Goal: Task Accomplishment & Management: Complete application form

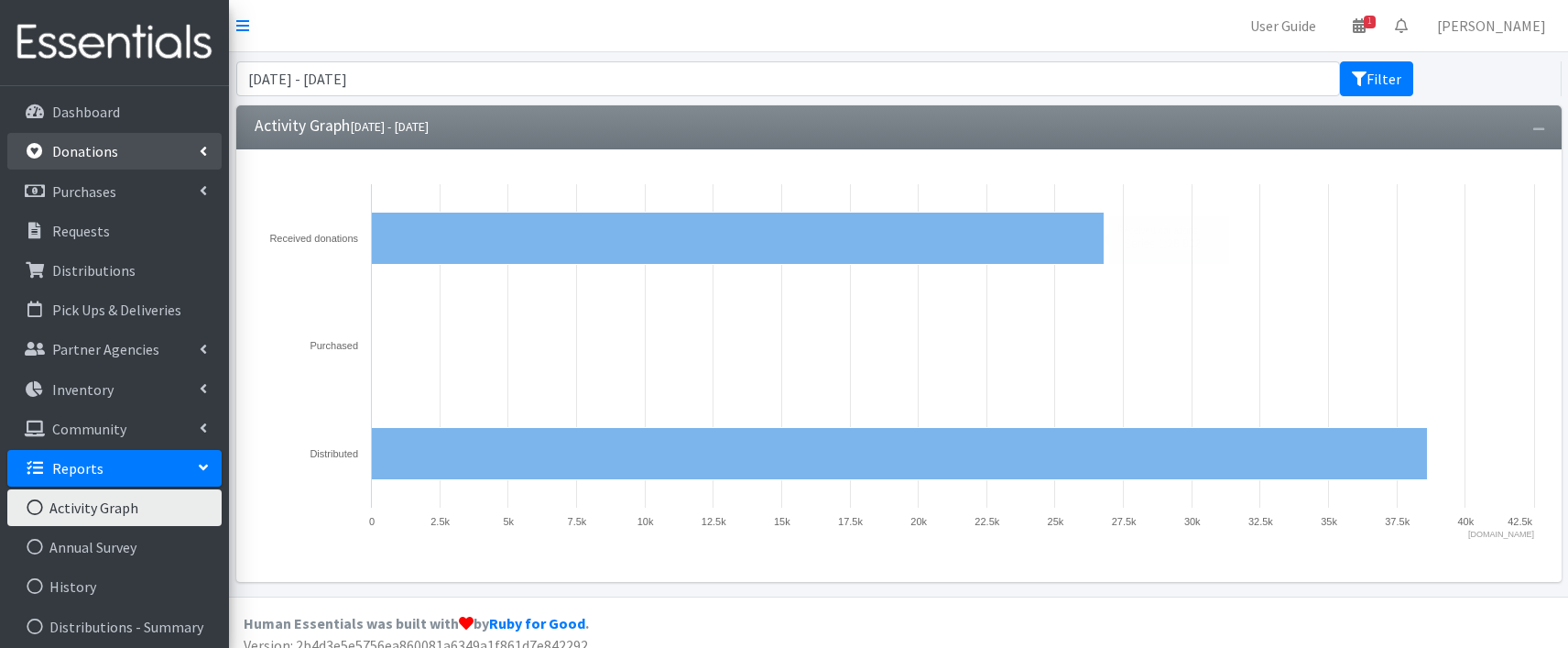
click at [109, 156] on p "Donations" at bounding box center [84, 151] width 66 height 19
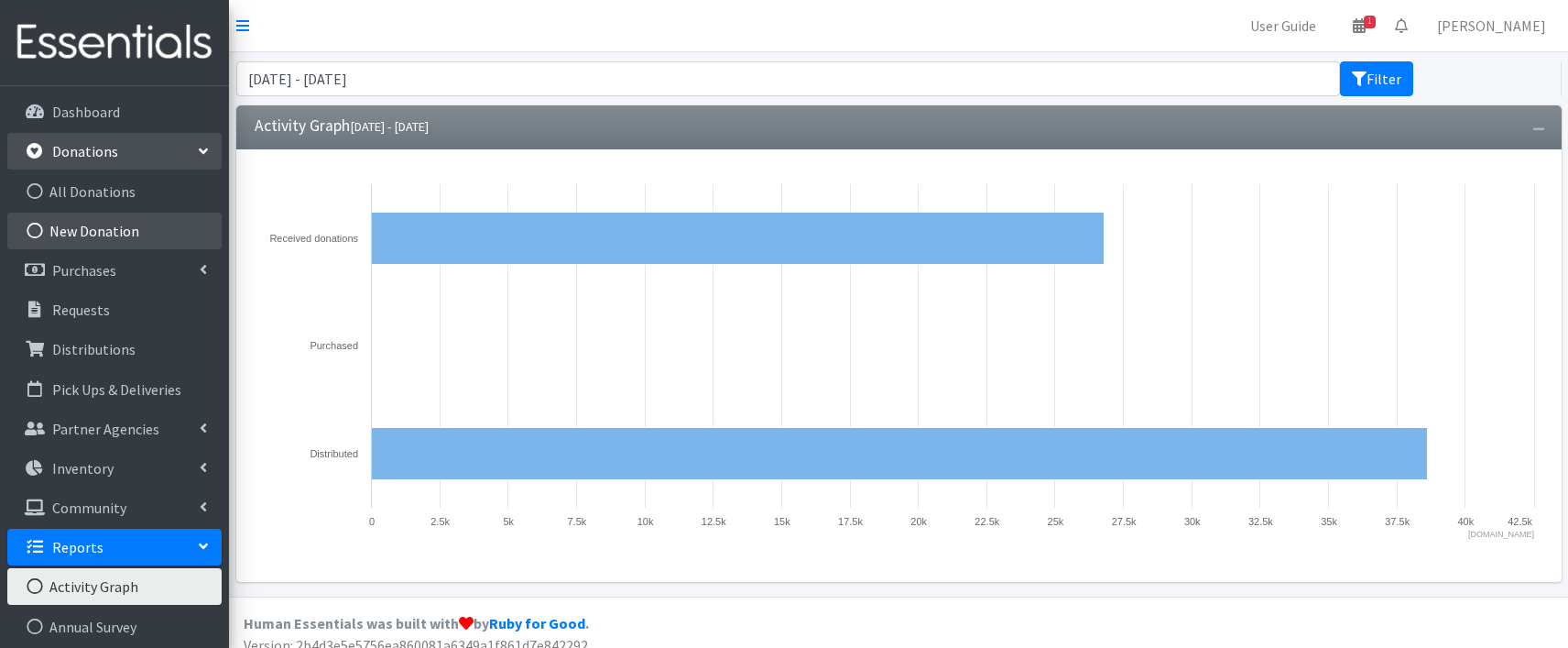
click at [98, 229] on link "New Donation" at bounding box center [114, 230] width 214 height 36
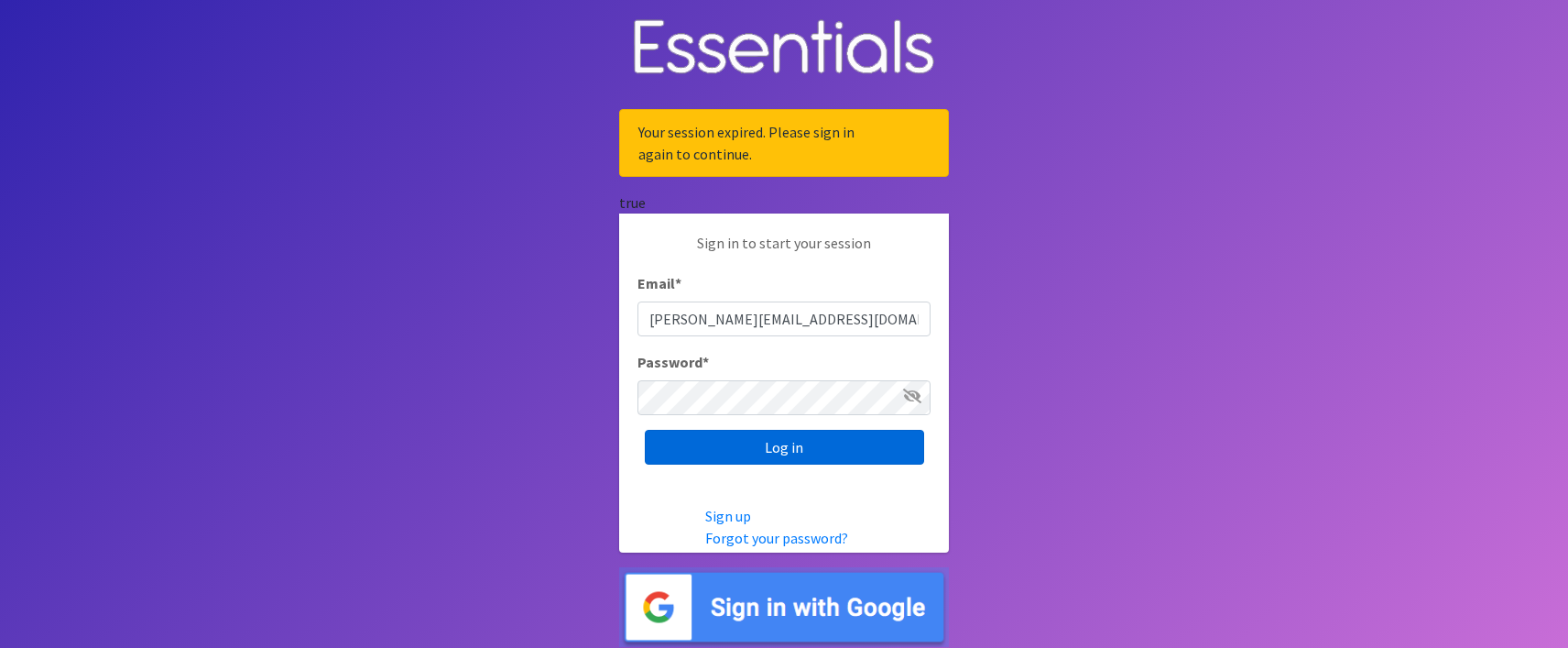
type input "zoe@andersoncountydiaperbank.org"
click at [748, 463] on input "Log in" at bounding box center [784, 447] width 279 height 35
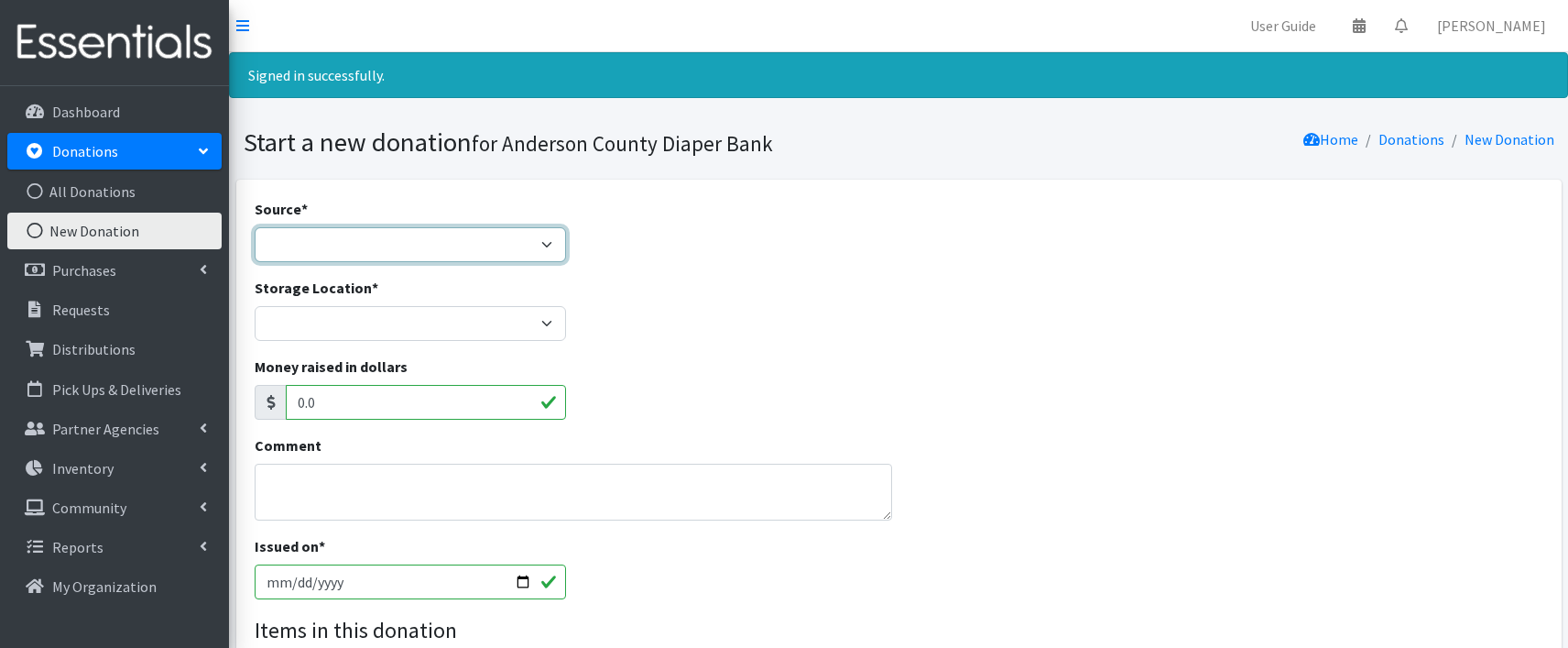
select select "Donation Site"
click option "Donation Site" at bounding box center [0, 0] width 0 height 0
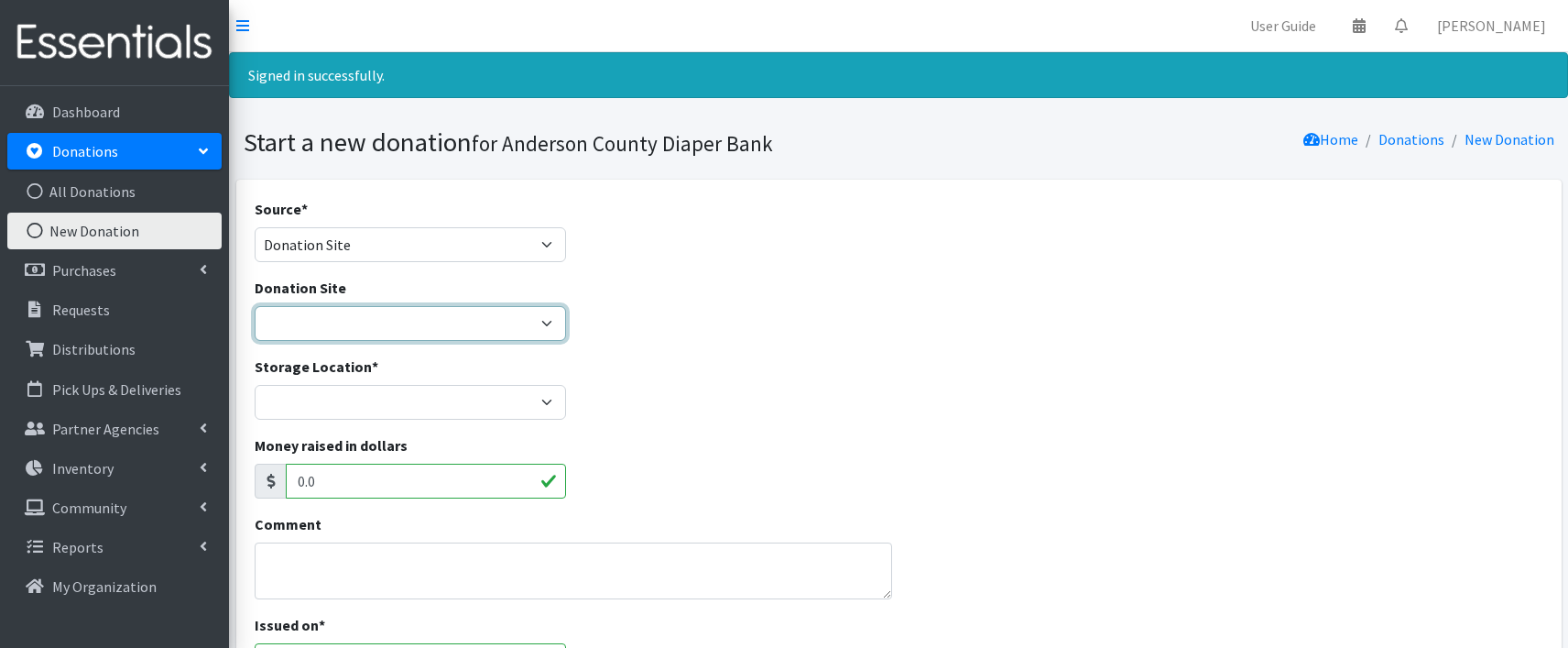
click at [254, 306] on select "AIM Anderson Pregnancy Care Divine Hospice Homeland Park Primary Hope Fellowshi…" at bounding box center [410, 324] width 313 height 35
select select "833"
click option "Hope Fellowship" at bounding box center [0, 0] width 0 height 0
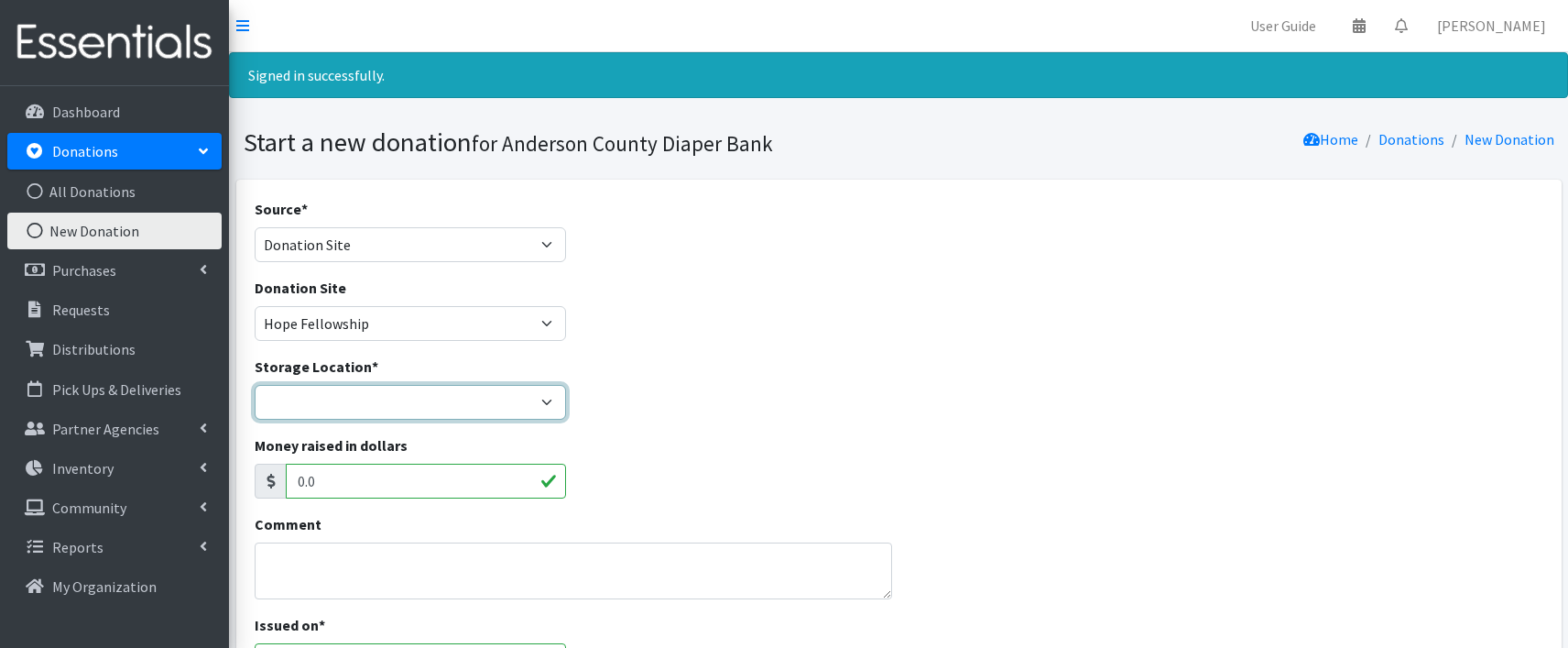
click at [254, 385] on select "ACDB Main Storage Anderson Pregnancy Care NewSpring Collection United Way Zoe's…" at bounding box center [410, 403] width 313 height 35
select select "283"
click option "ACDB Main Storage" at bounding box center [0, 0] width 0 height 0
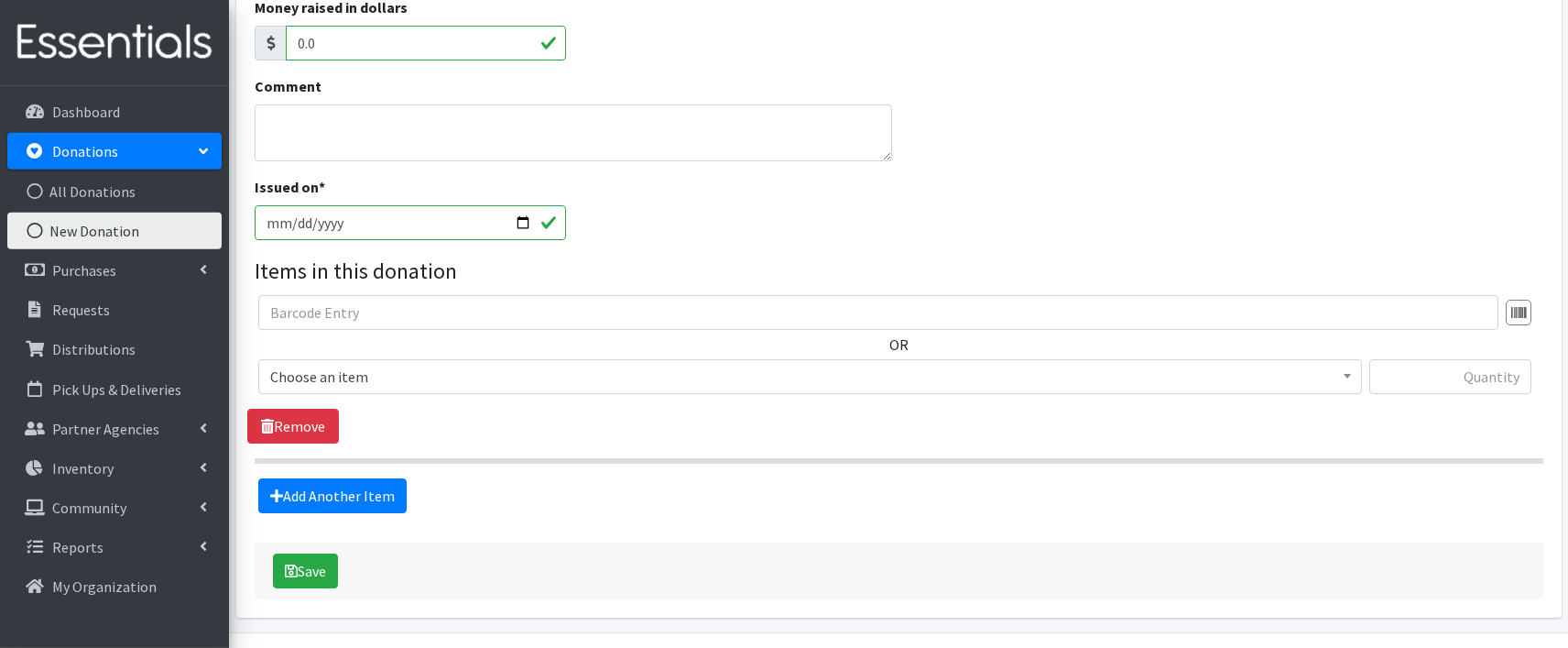
scroll to position [446, 0]
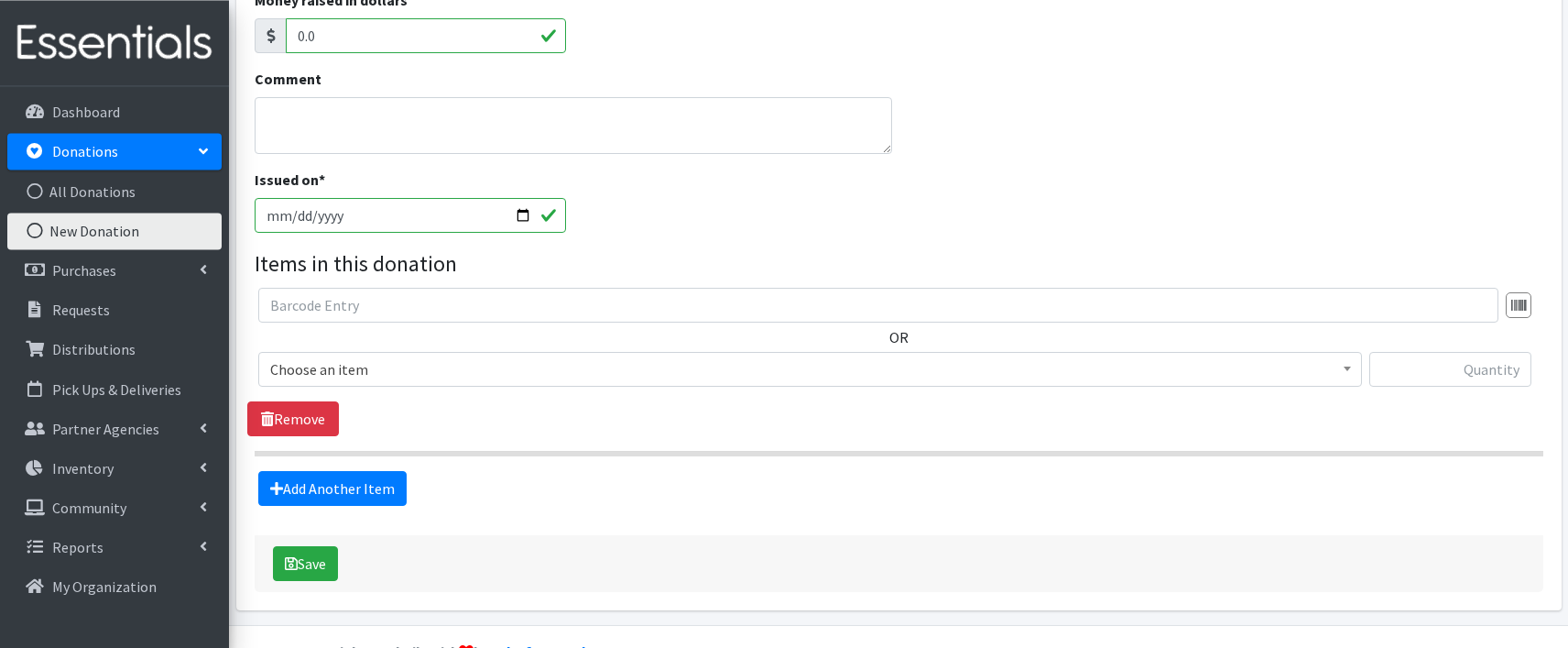
click at [538, 388] on span "Choose an item Adult Briefs (Large/X-Large) Adult Briefs (Medium/Large) Adult B…" at bounding box center [810, 376] width 1104 height 49
click at [490, 371] on span "Choose an item" at bounding box center [810, 369] width 1080 height 26
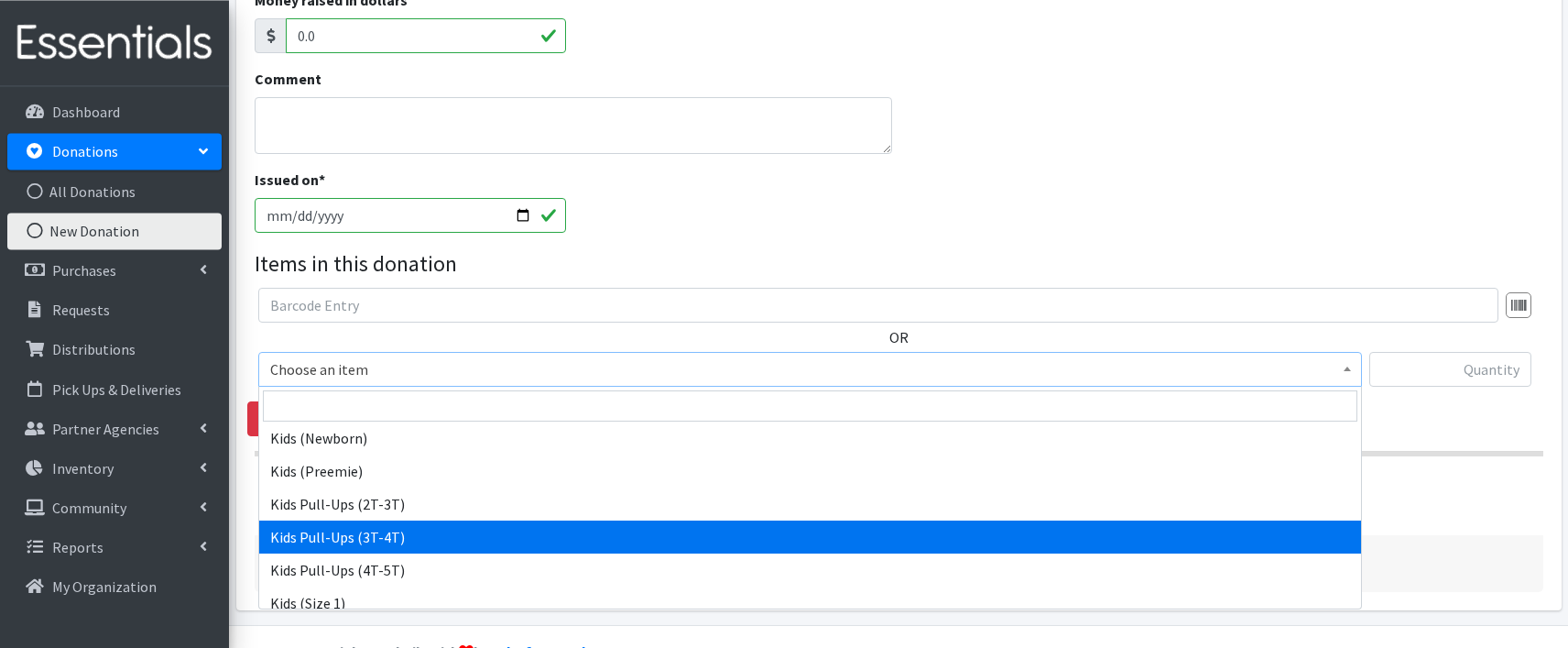
scroll to position [877, 0]
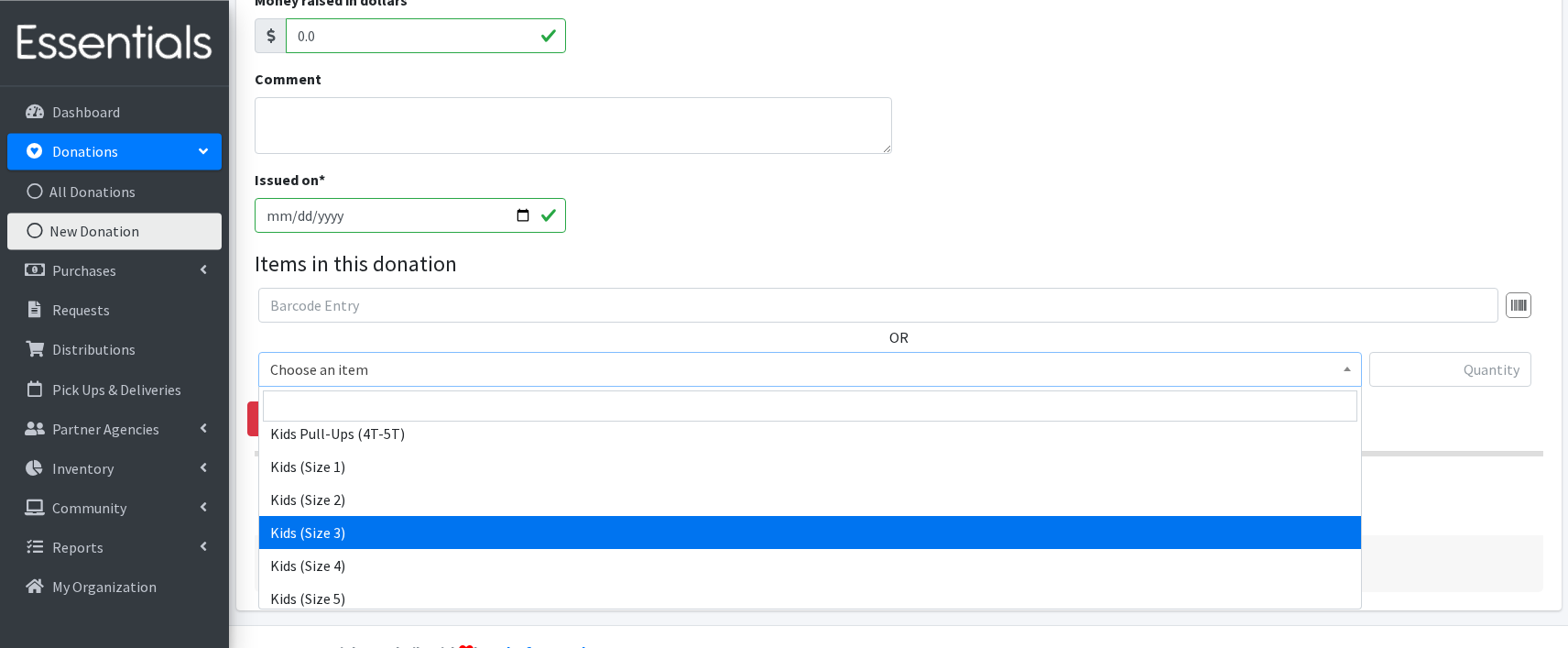
select select "9733"
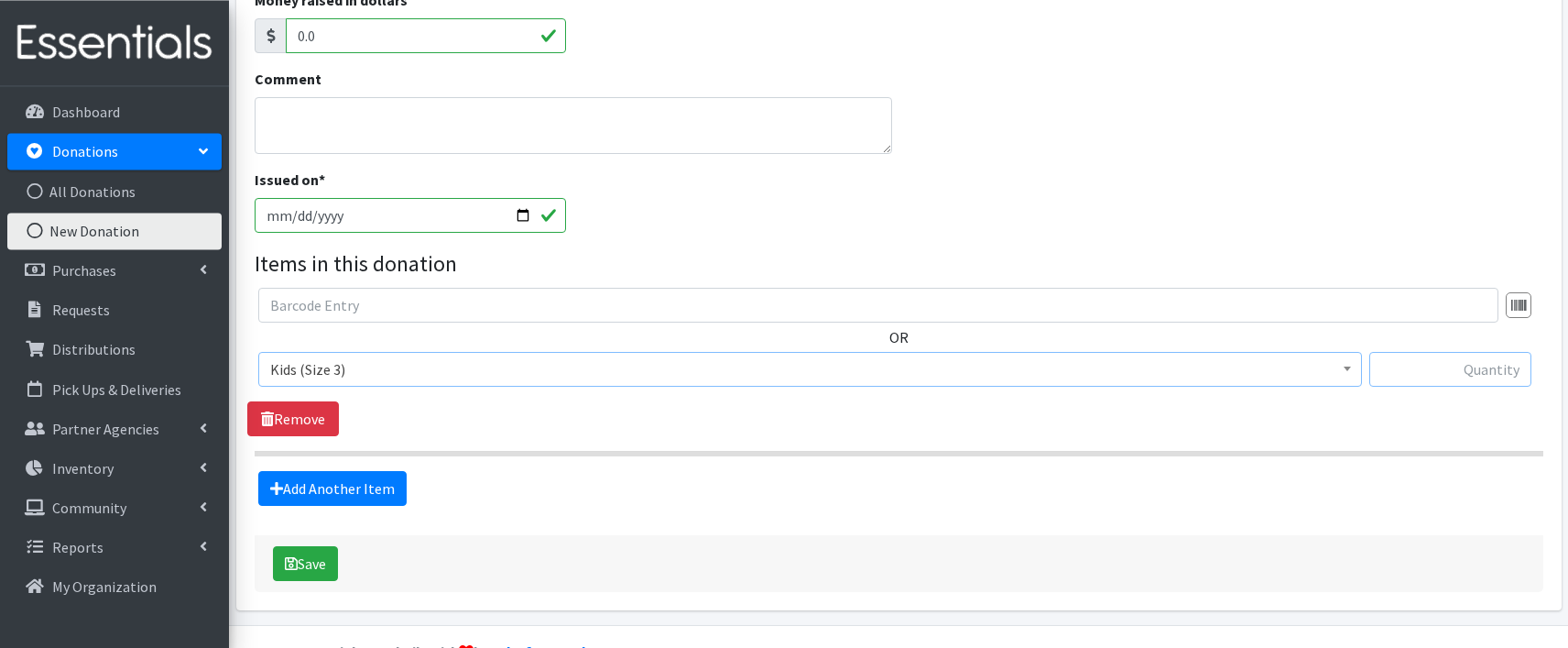
click at [1419, 366] on input "text" at bounding box center [1450, 369] width 162 height 35
type input "210"
click at [366, 496] on link "Add Another Item" at bounding box center [332, 489] width 148 height 35
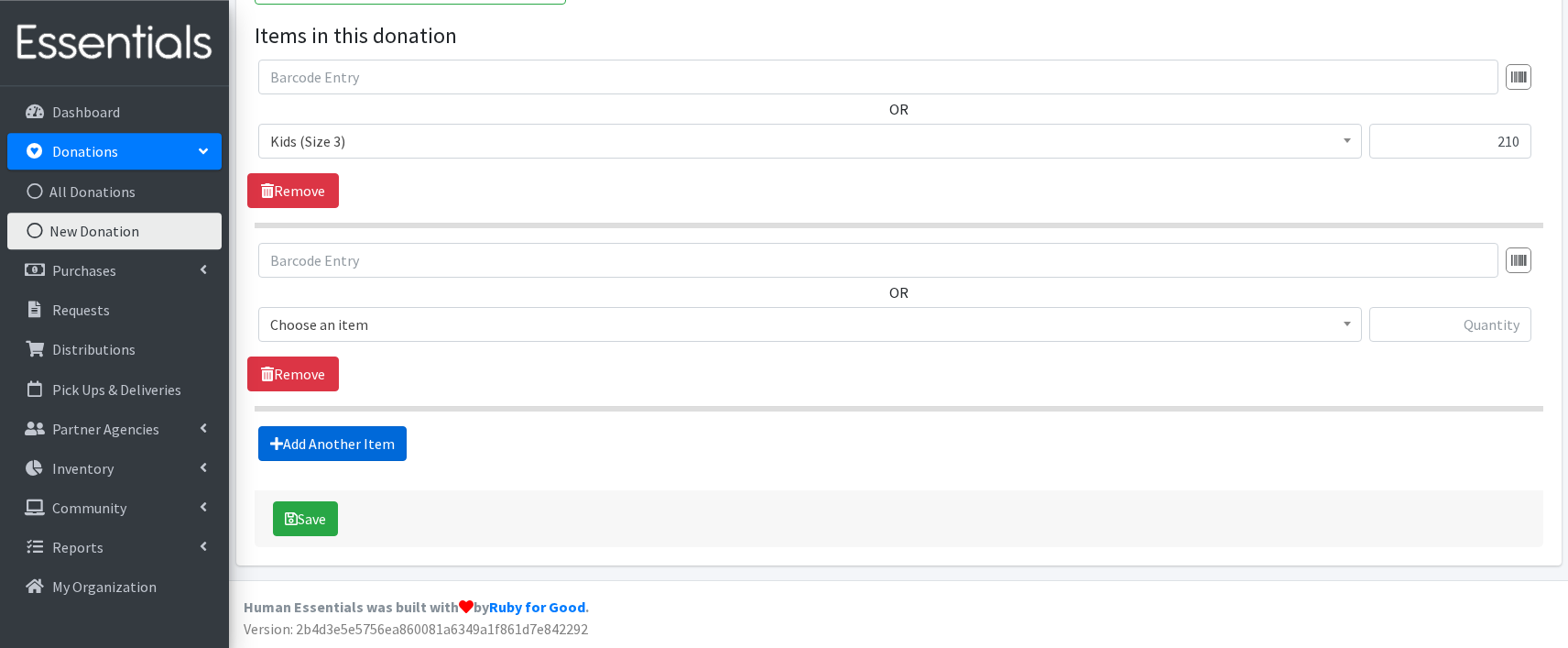
scroll to position [675, 0]
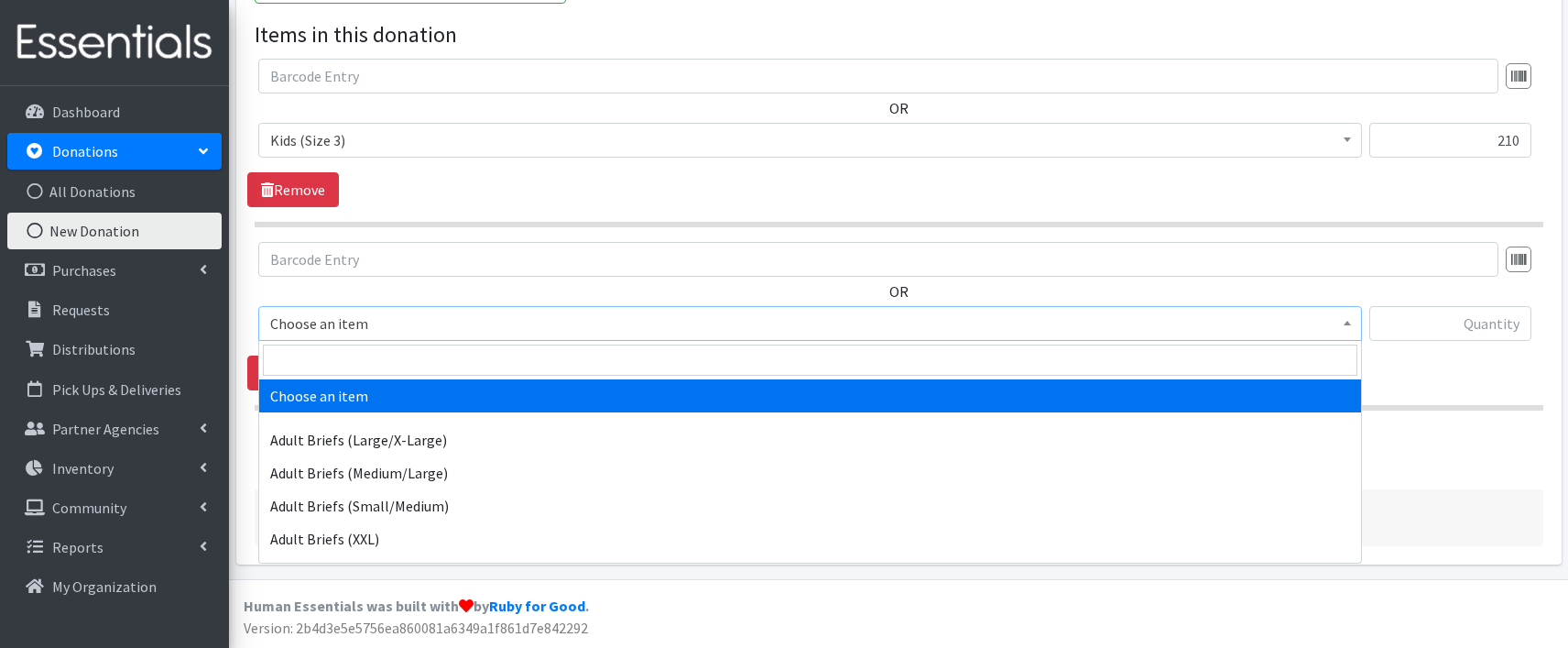
click at [517, 324] on span "Choose an item" at bounding box center [810, 324] width 1080 height 26
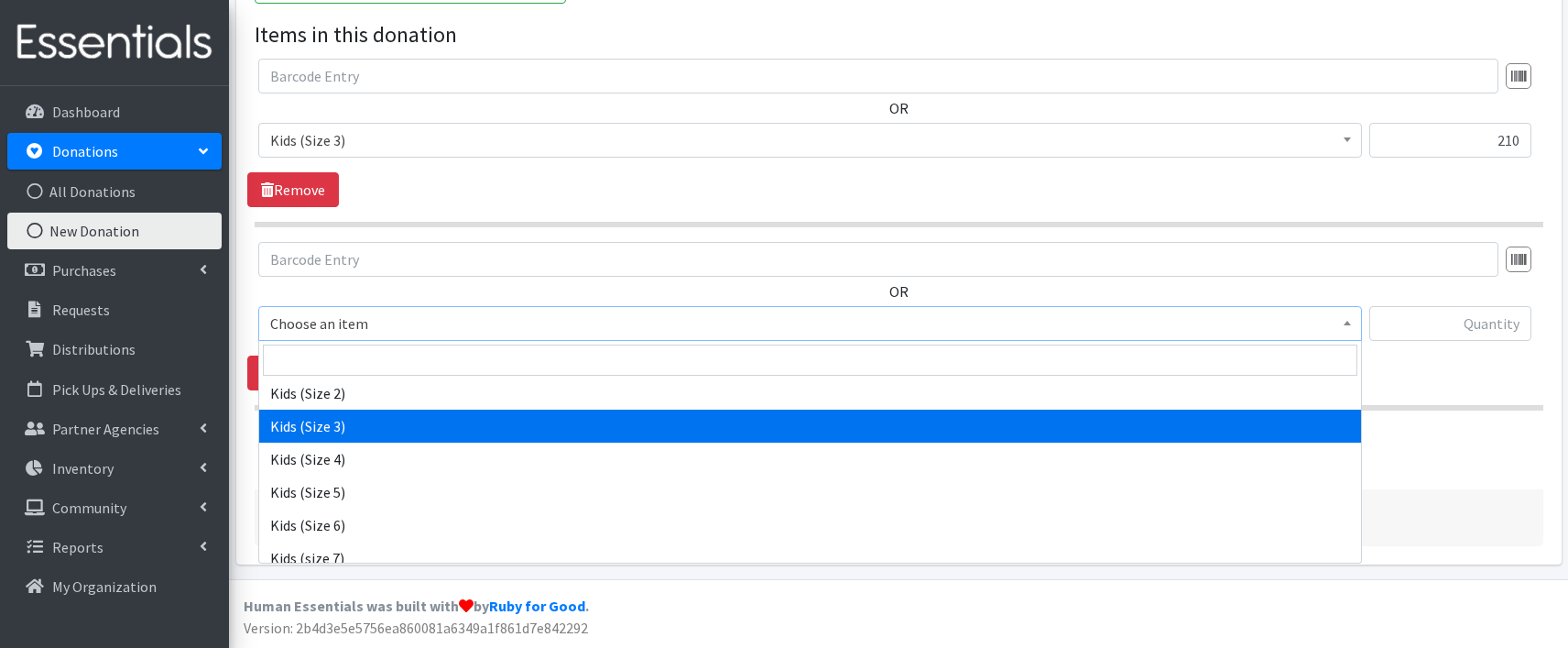
scroll to position [960, 0]
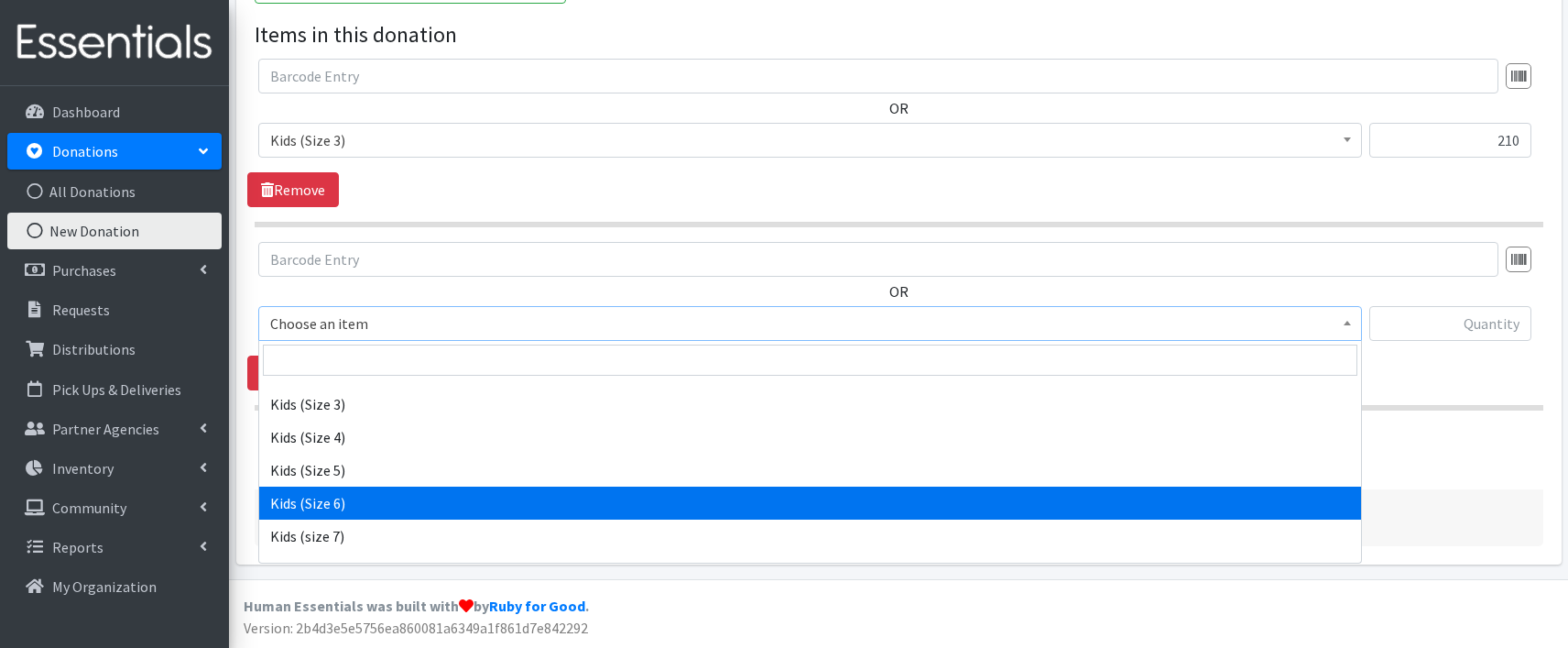
select select "9731"
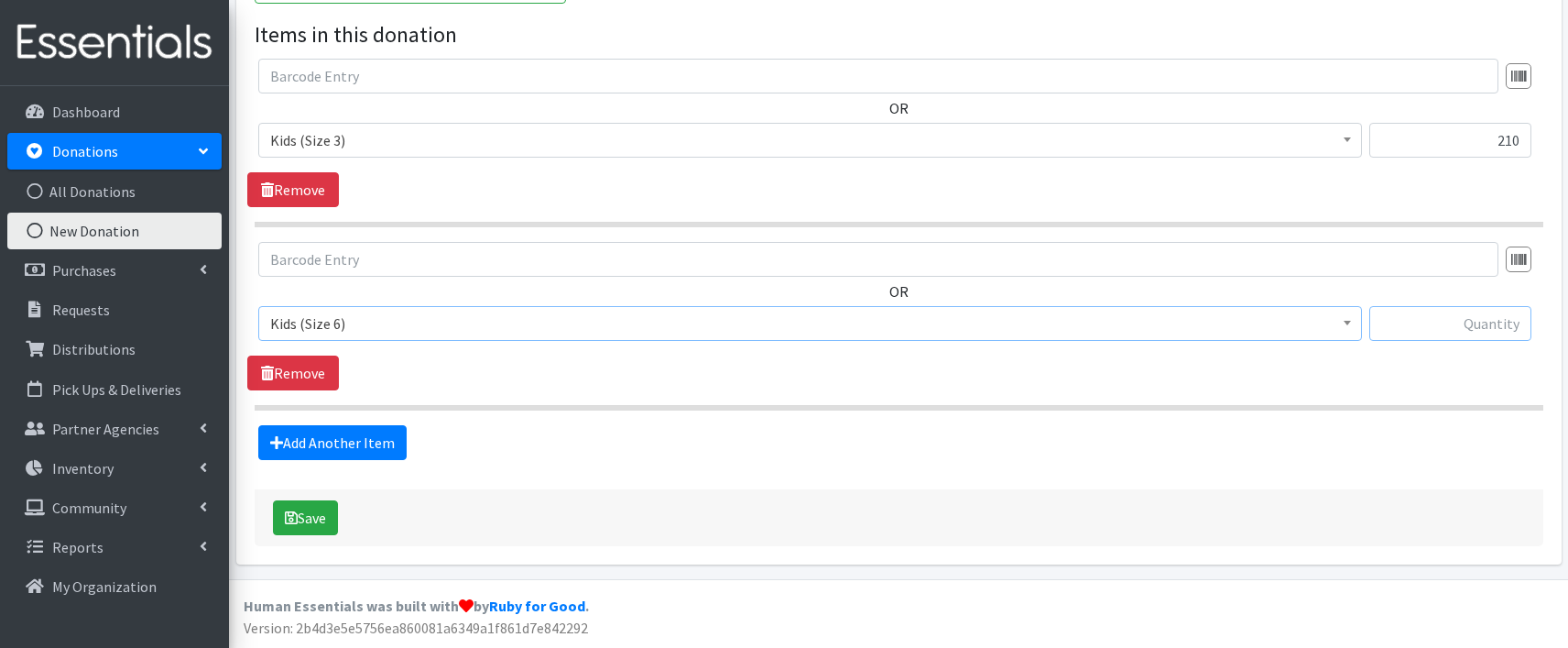
click at [1463, 328] on input "text" at bounding box center [1450, 324] width 162 height 35
click at [1448, 326] on input "text" at bounding box center [1450, 324] width 162 height 35
type input "132"
click at [304, 517] on button "Save" at bounding box center [305, 518] width 65 height 35
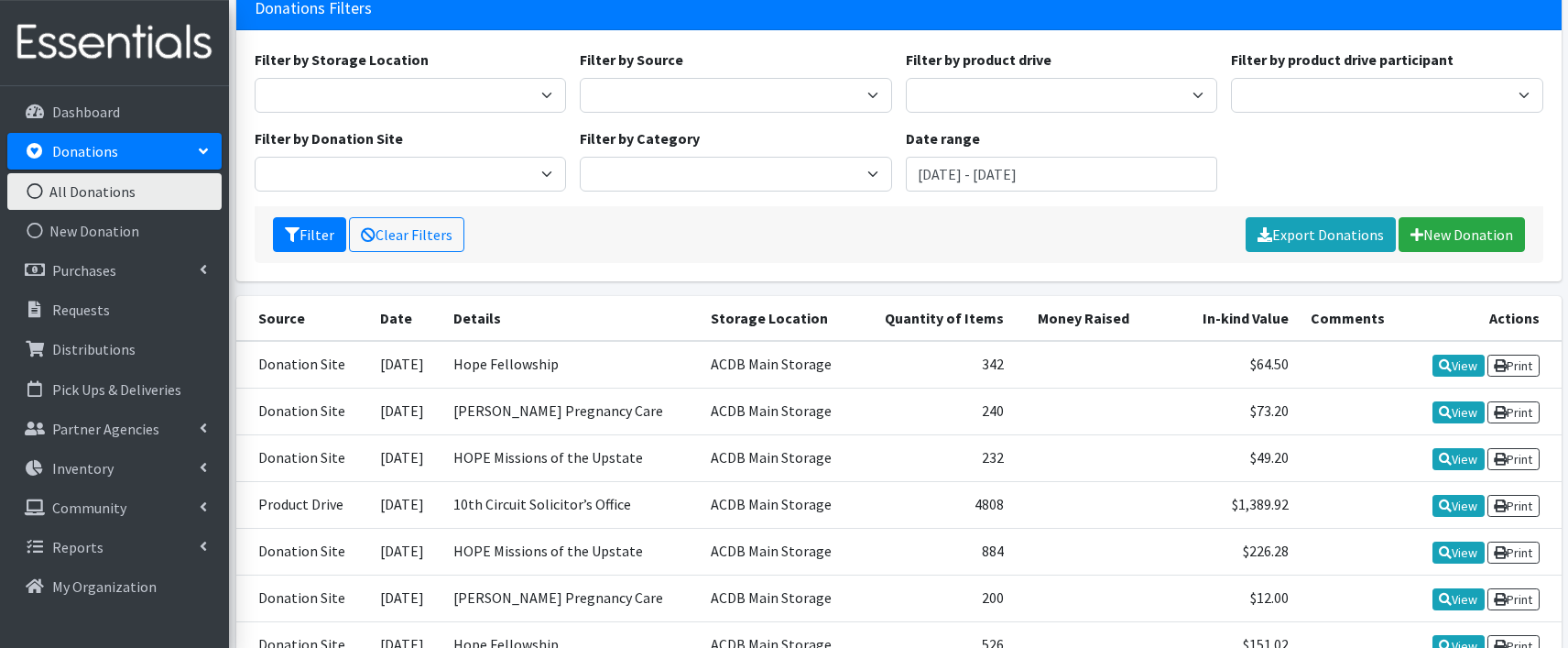
scroll to position [190, 0]
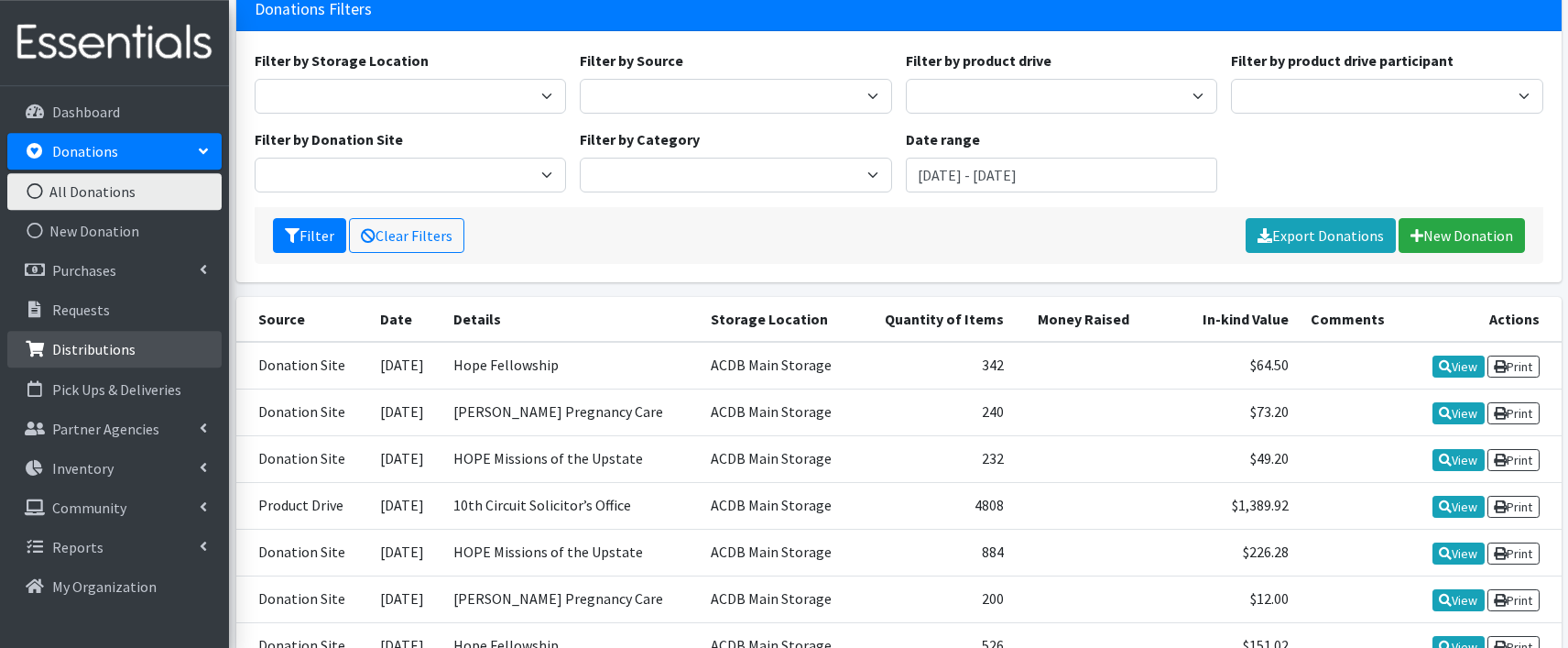
click at [117, 352] on p "Distributions" at bounding box center [94, 349] width 84 height 19
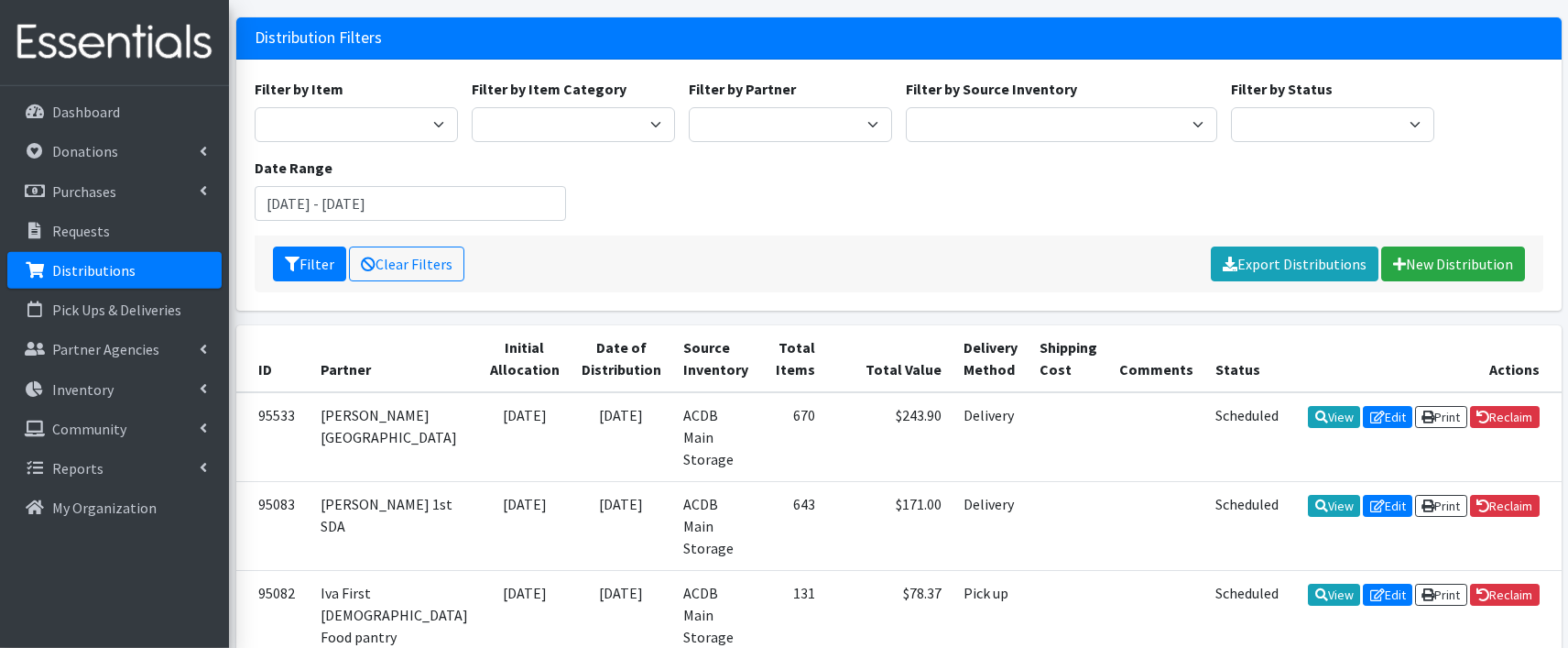
scroll to position [106, 0]
